Goal: Information Seeking & Learning: Learn about a topic

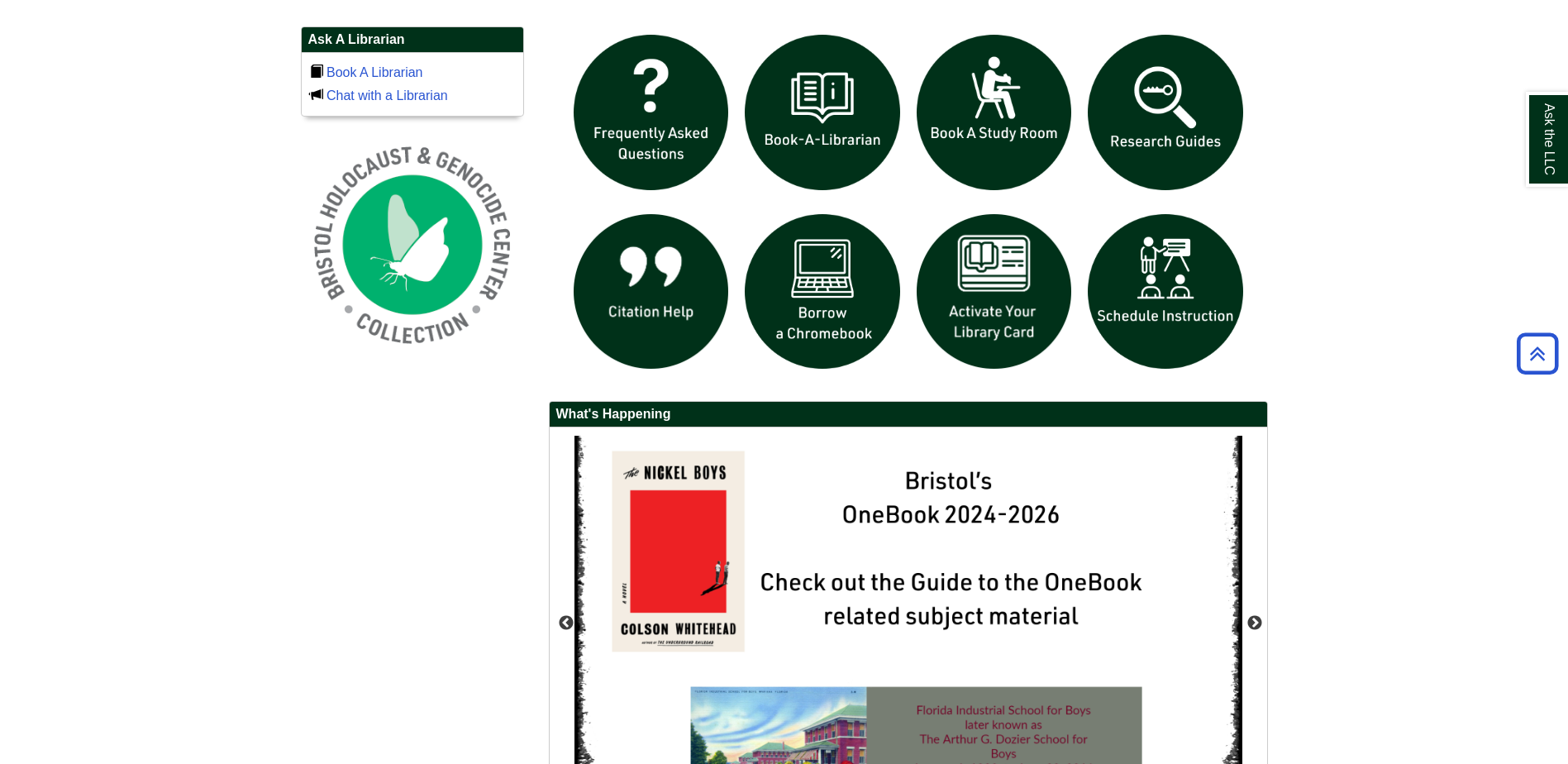
scroll to position [1157, 0]
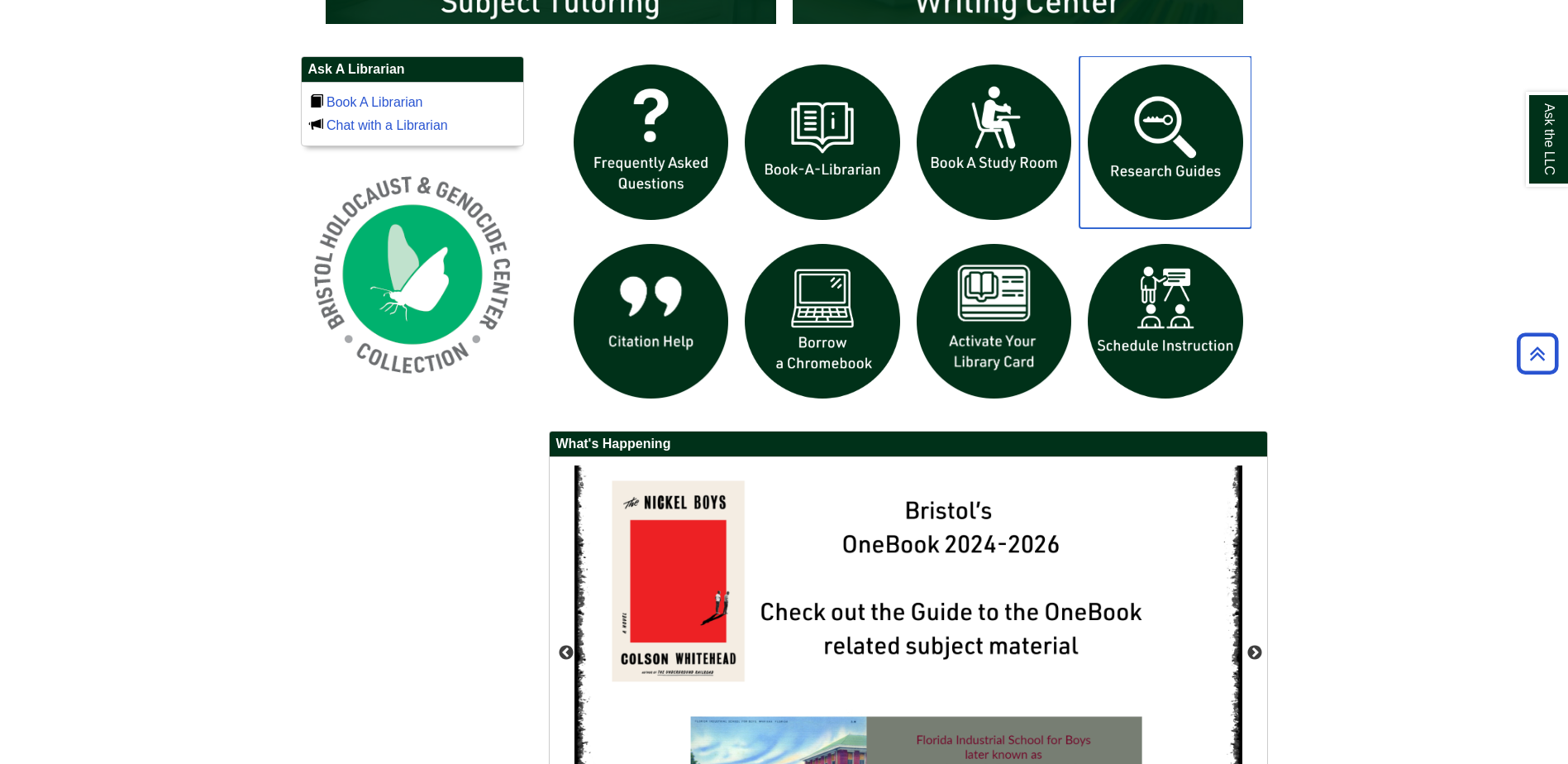
click at [1136, 161] on img "slideshow" at bounding box center [1165, 142] width 172 height 172
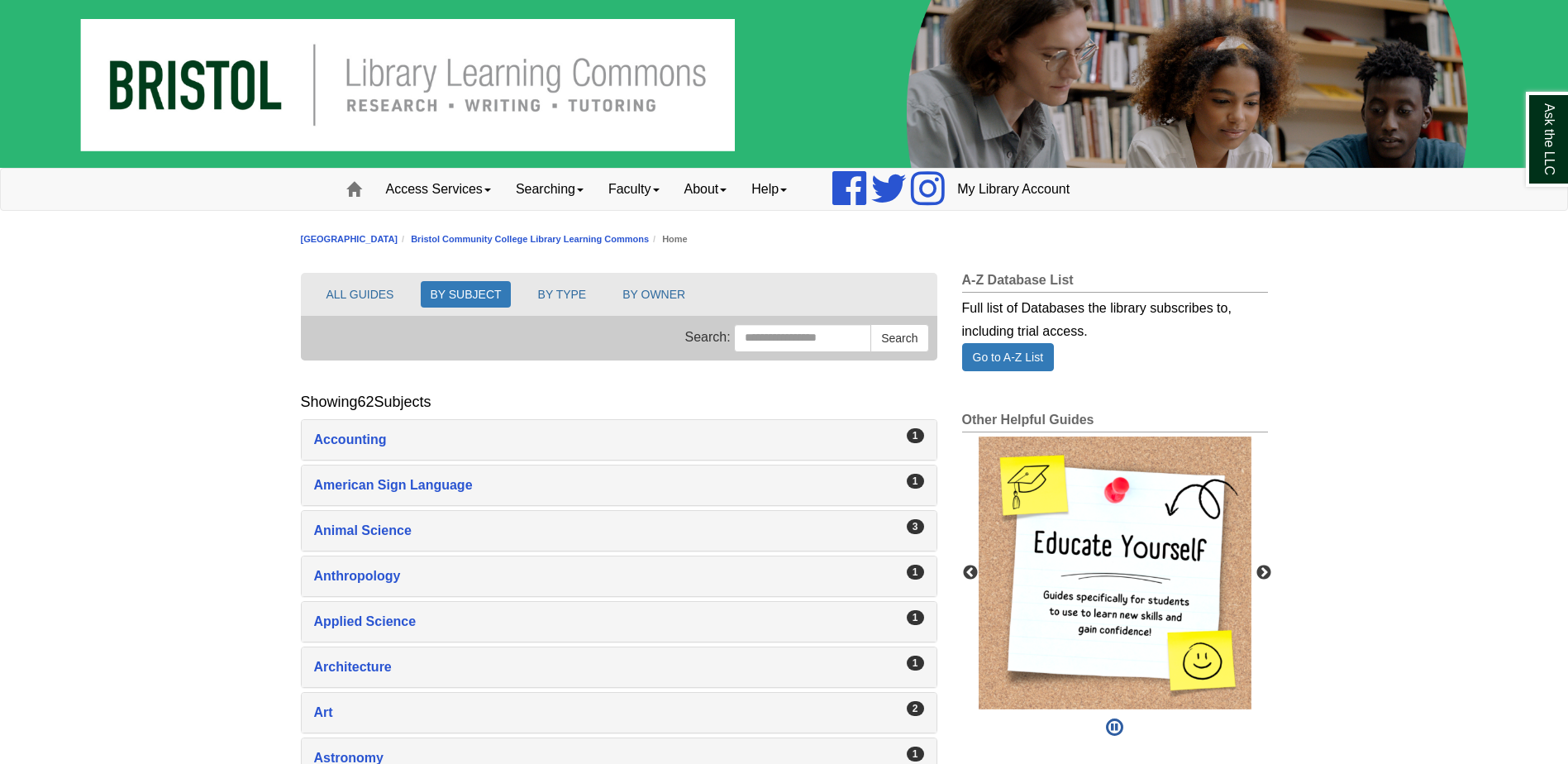
scroll to position [165, 0]
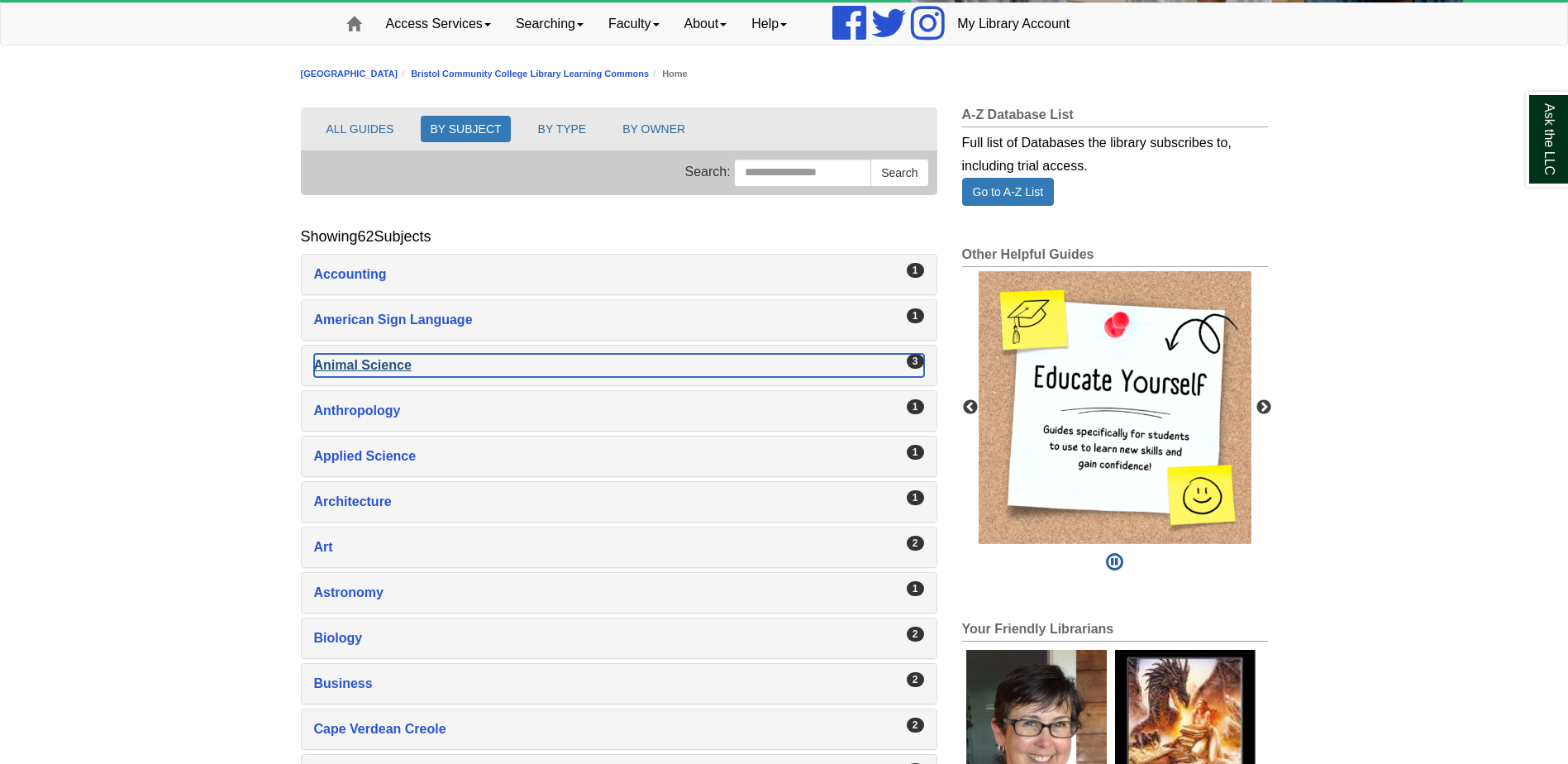
click at [503, 367] on div "Animal Science , 3 guides" at bounding box center [619, 365] width 610 height 23
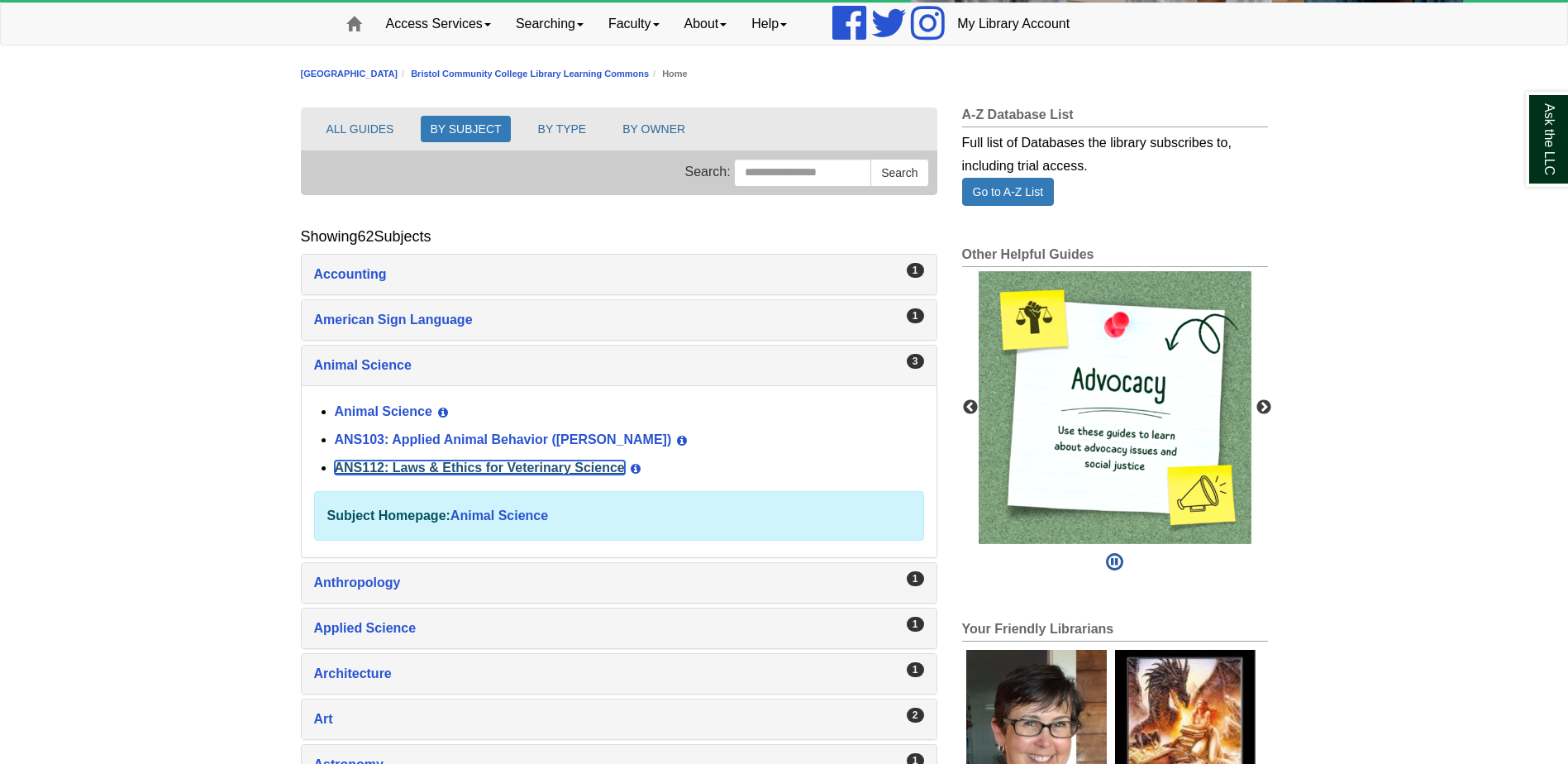
click at [539, 466] on link "ANS112: Laws & Ethics for Veterinary Science" at bounding box center [479, 466] width 290 height 14
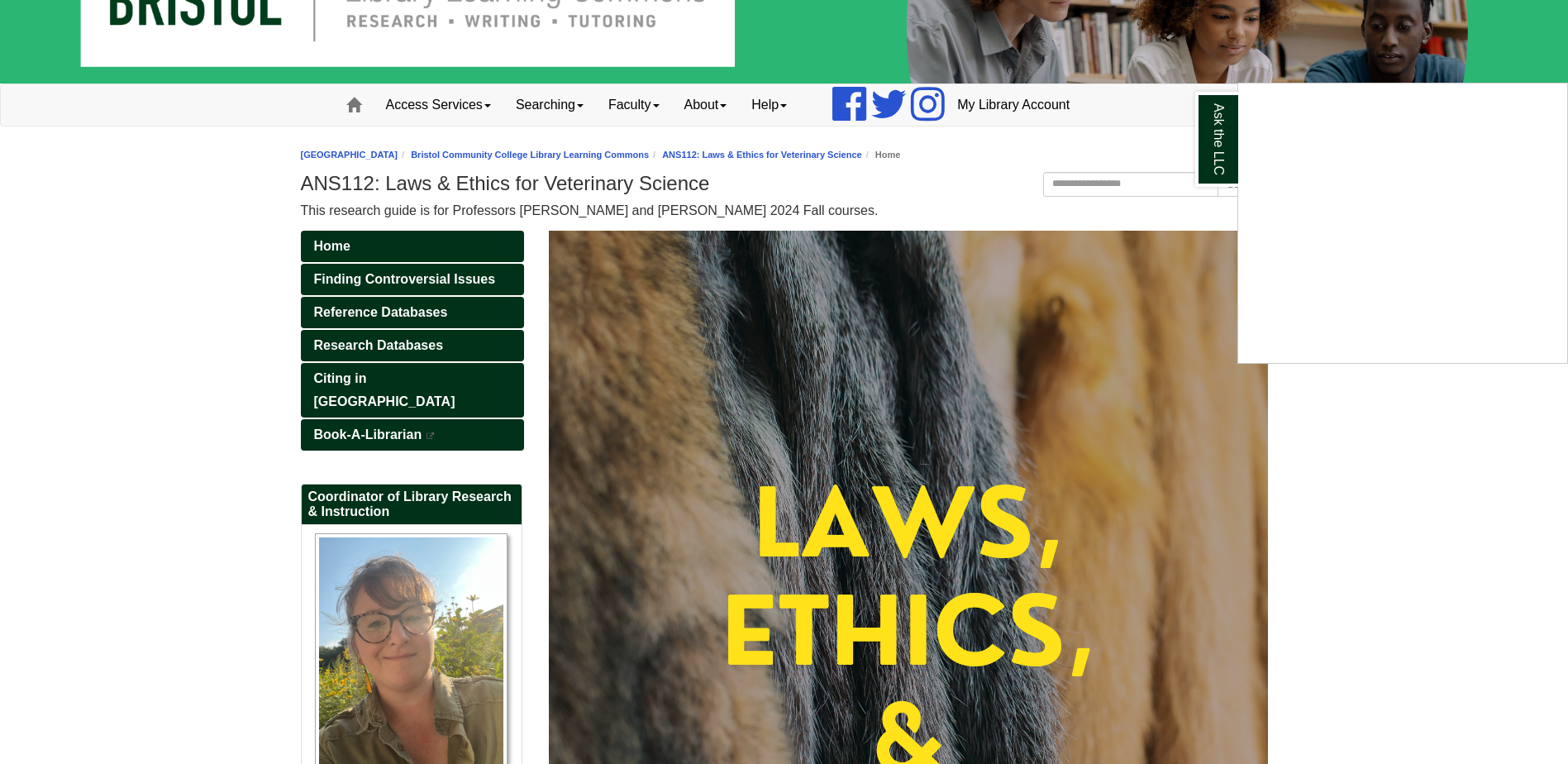
scroll to position [165, 0]
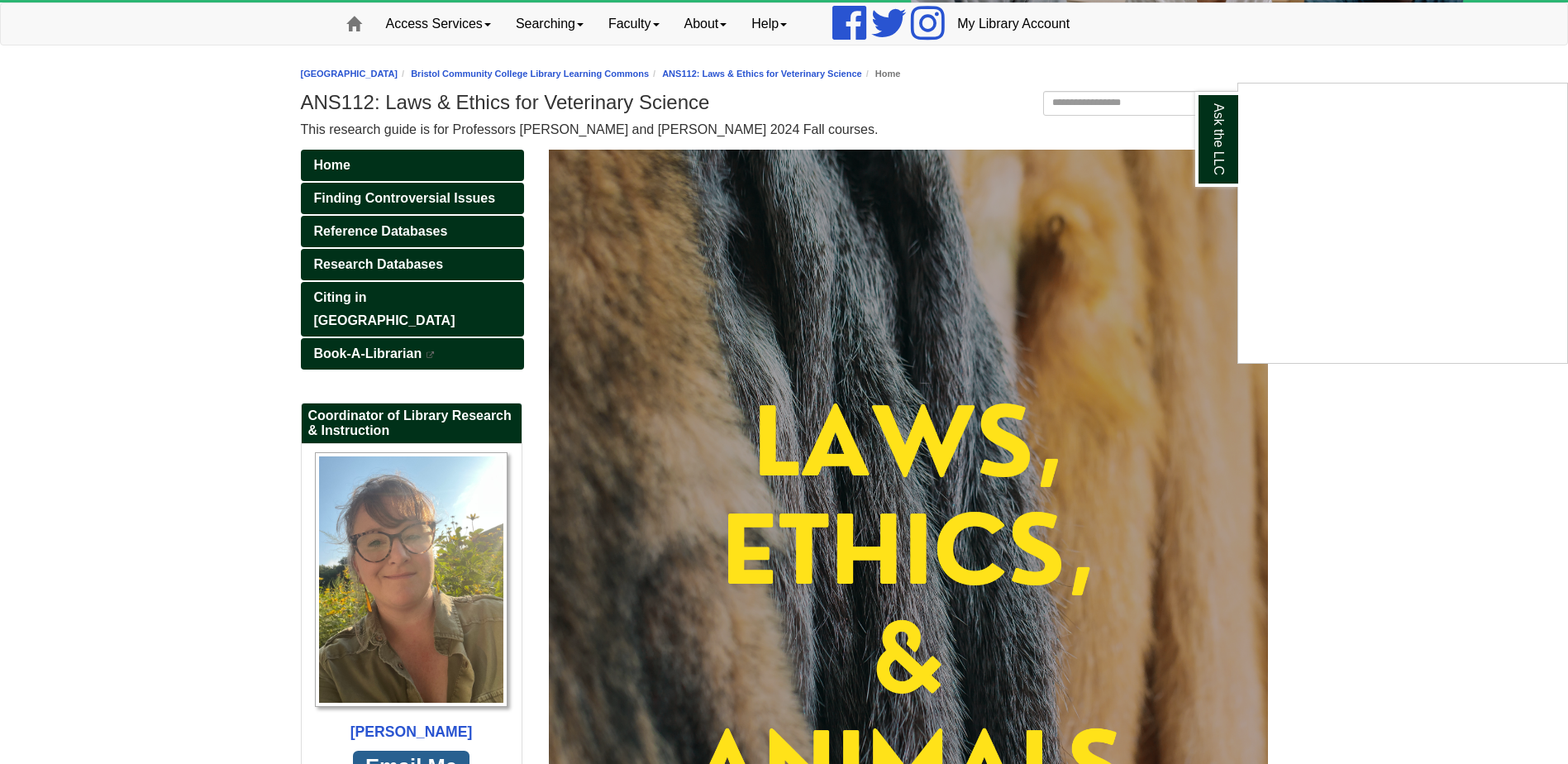
click at [397, 171] on div "Ask the LLC" at bounding box center [784, 382] width 1568 height 764
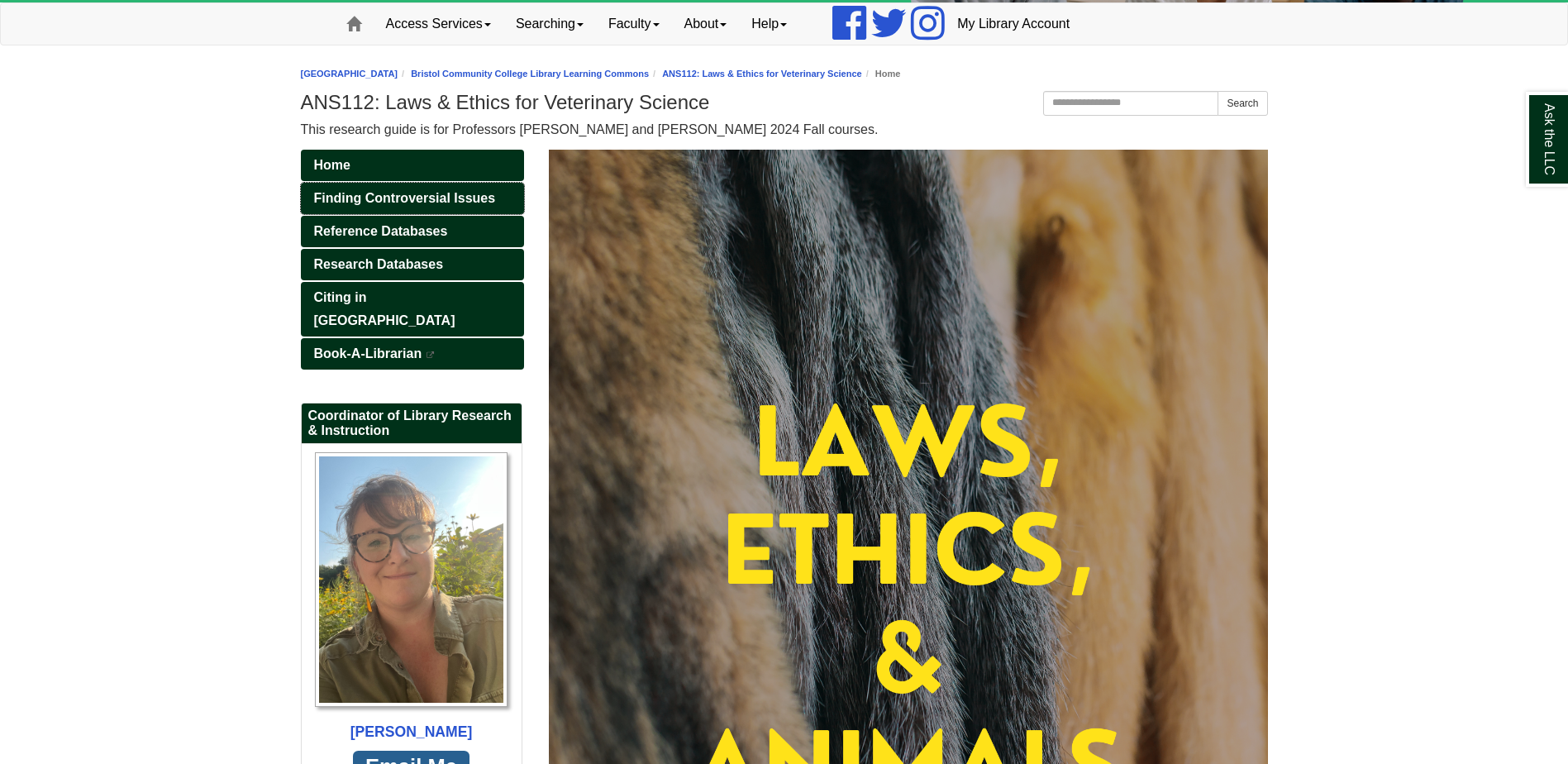
click at [395, 192] on link "Finding Controversial Issues" at bounding box center [411, 199] width 223 height 32
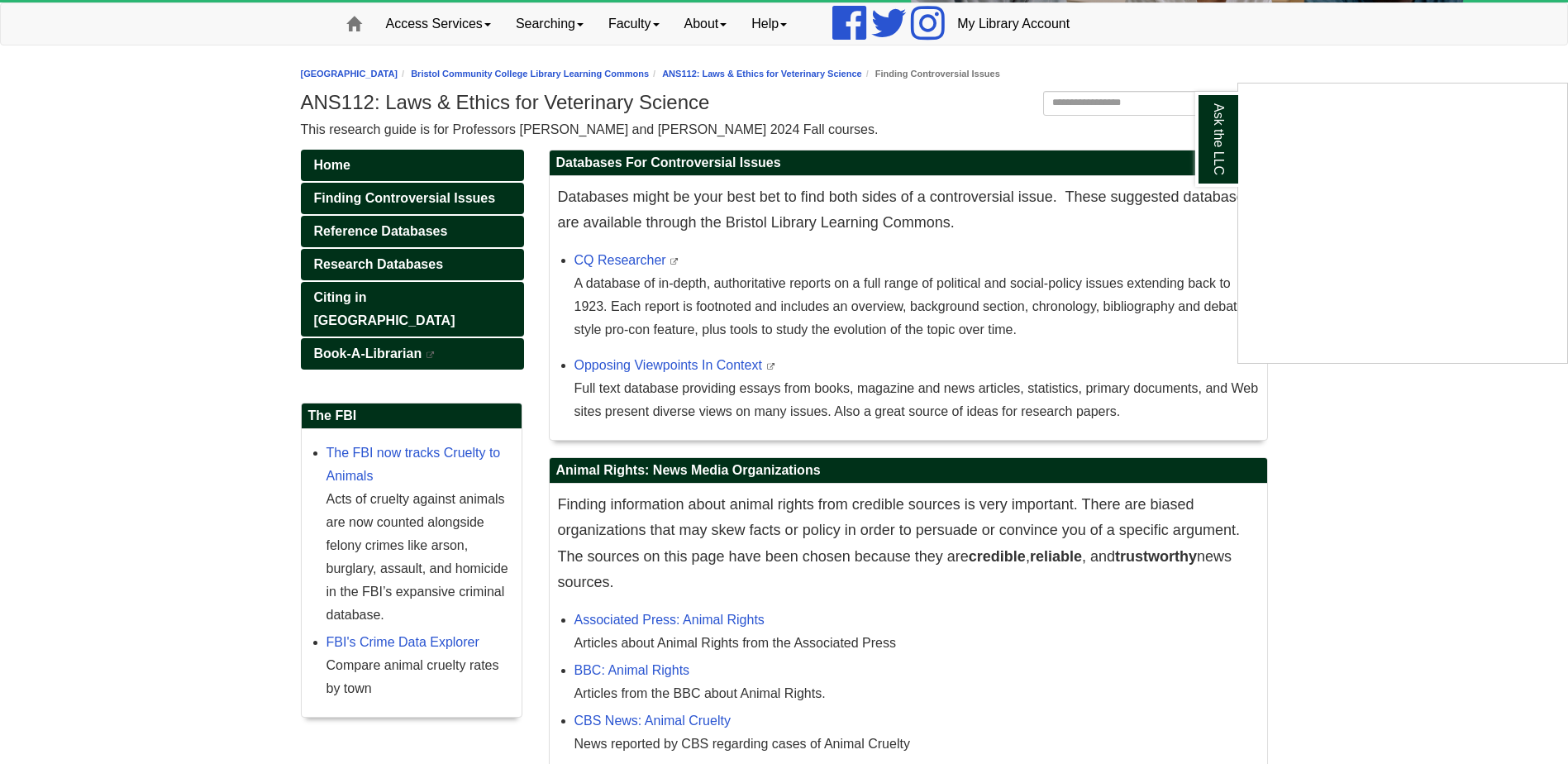
scroll to position [83, 0]
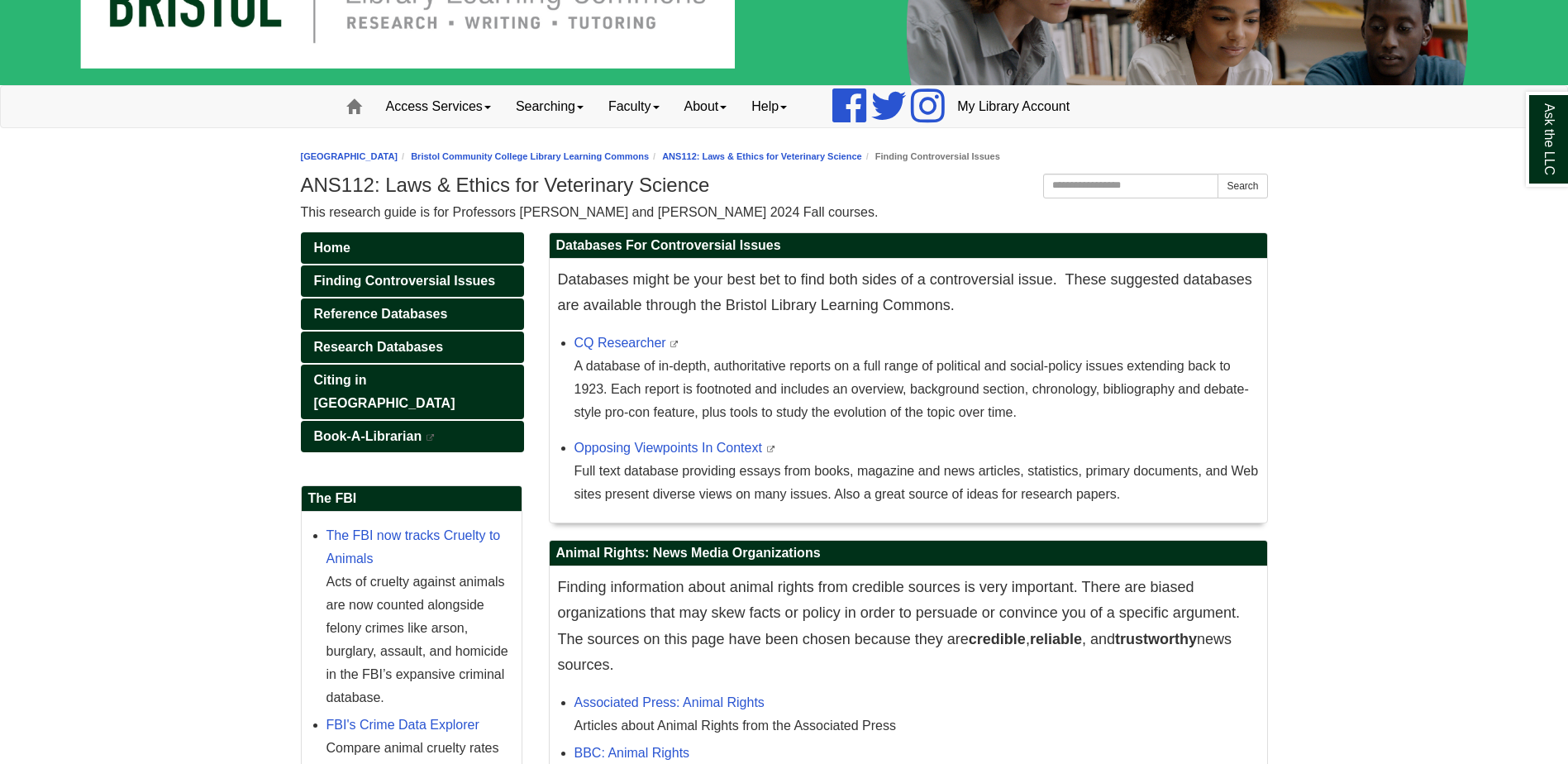
click at [1426, 380] on body "Skip to Main Content Toggle navigation Home Access Services Access Services Pol…" at bounding box center [784, 737] width 1568 height 1641
click at [210, 542] on body "Skip to Main Content Toggle navigation Home Access Services Access Services Pol…" at bounding box center [784, 737] width 1568 height 1641
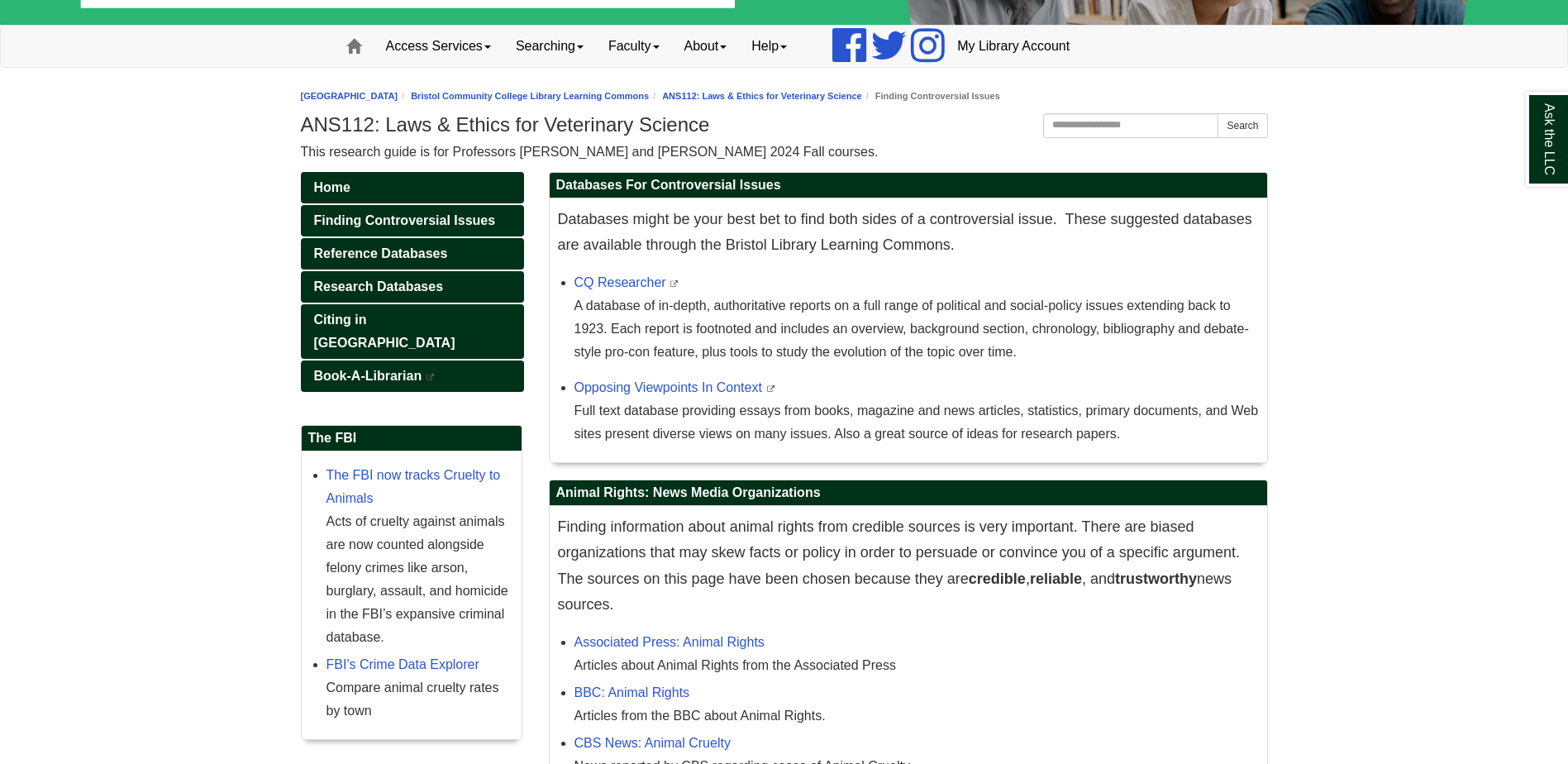
scroll to position [165, 0]
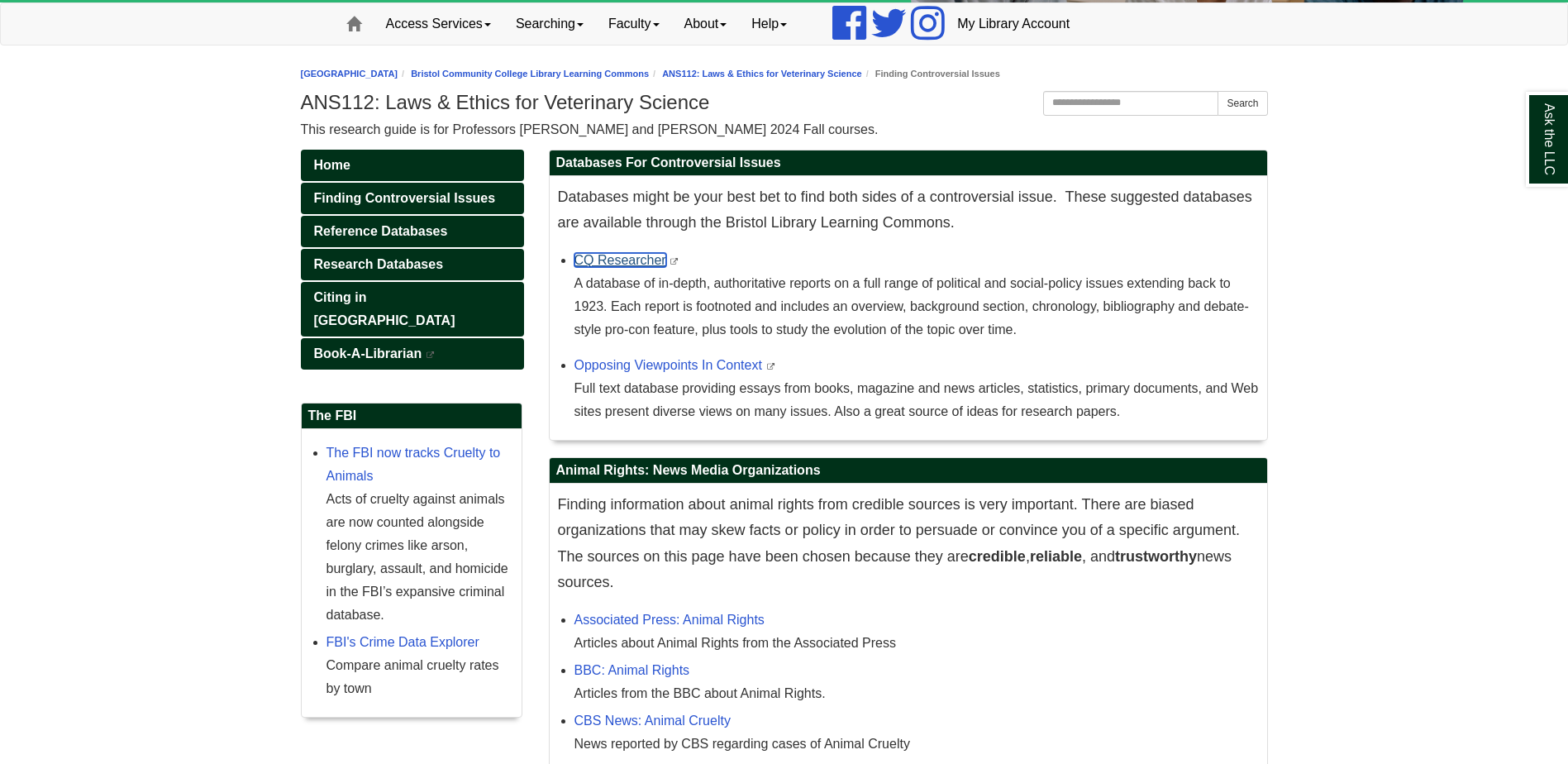
click at [602, 260] on link "CQ Researcher" at bounding box center [620, 259] width 91 height 14
click at [673, 362] on link "Opposing Viewpoints In Context" at bounding box center [668, 365] width 187 height 14
